Goal: Browse casually

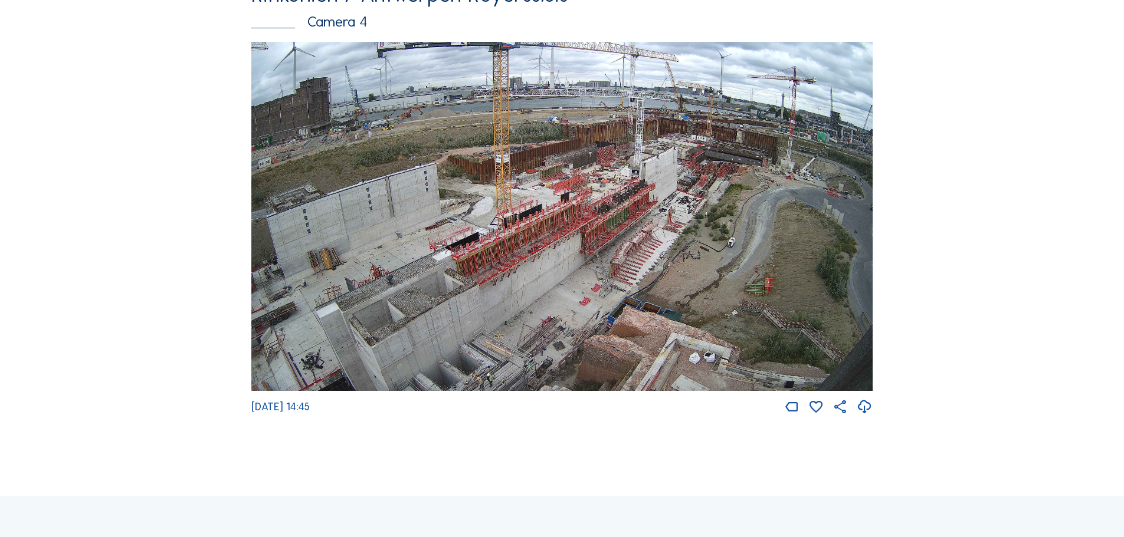
scroll to position [2006, 0]
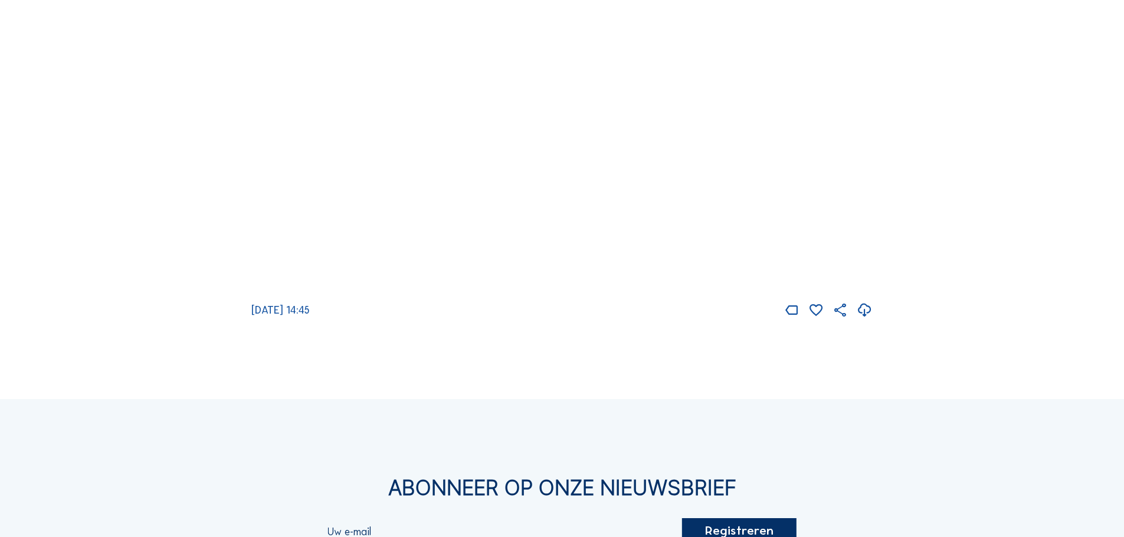
scroll to position [2124, 0]
